Goal: Find specific page/section: Find specific page/section

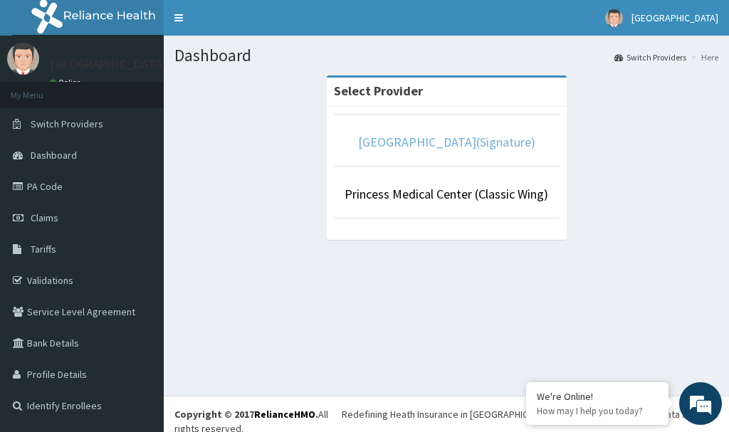
click at [479, 147] on link "[GEOGRAPHIC_DATA](Signature)" at bounding box center [446, 142] width 177 height 16
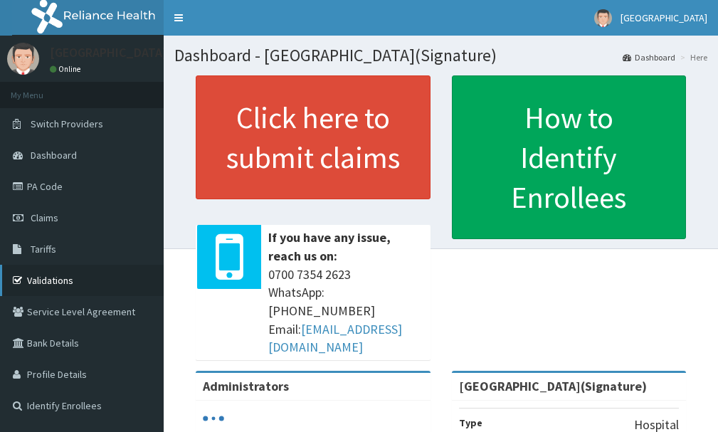
click at [56, 276] on link "Validations" at bounding box center [82, 280] width 164 height 31
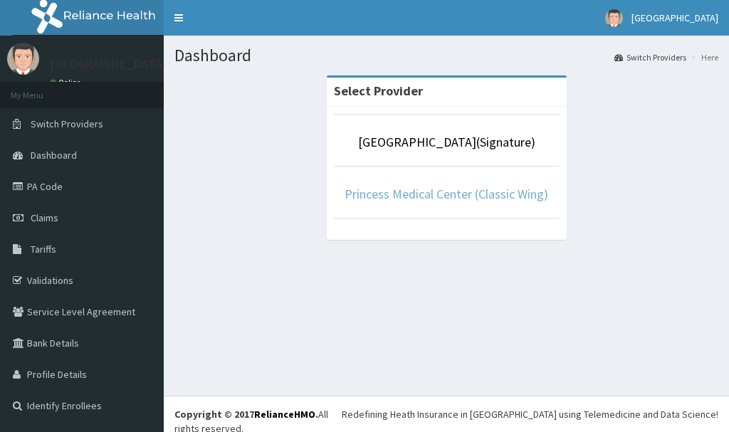
click at [458, 197] on link "Princess Medical Center (Classic Wing)" at bounding box center [447, 194] width 204 height 16
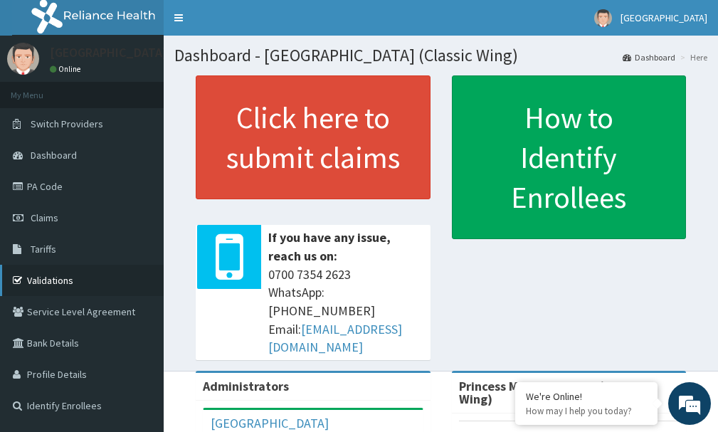
click at [69, 283] on link "Validations" at bounding box center [82, 280] width 164 height 31
